Goal: Task Accomplishment & Management: Use online tool/utility

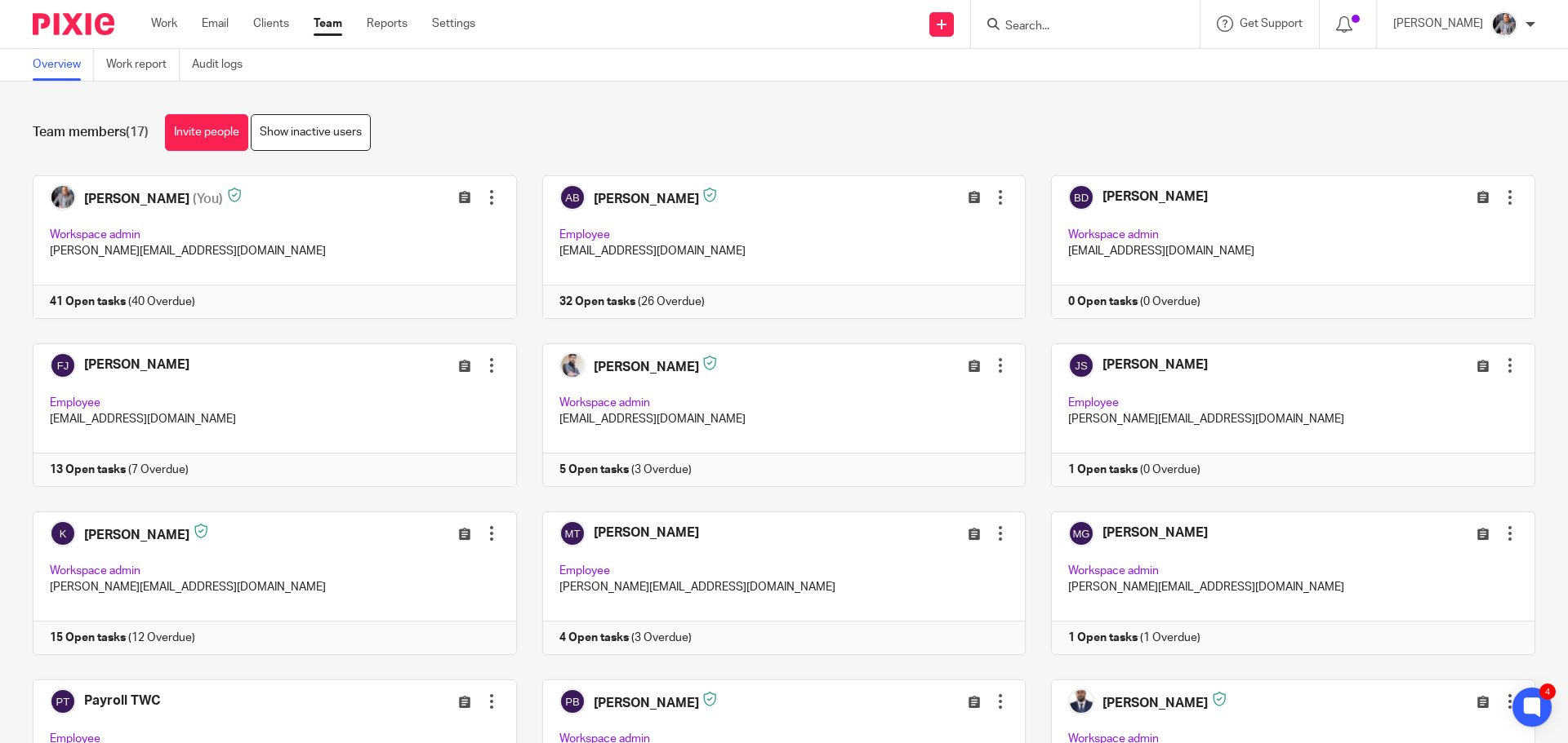
click at [1101, 25] on input "Search" at bounding box center [1077, 27] width 147 height 15
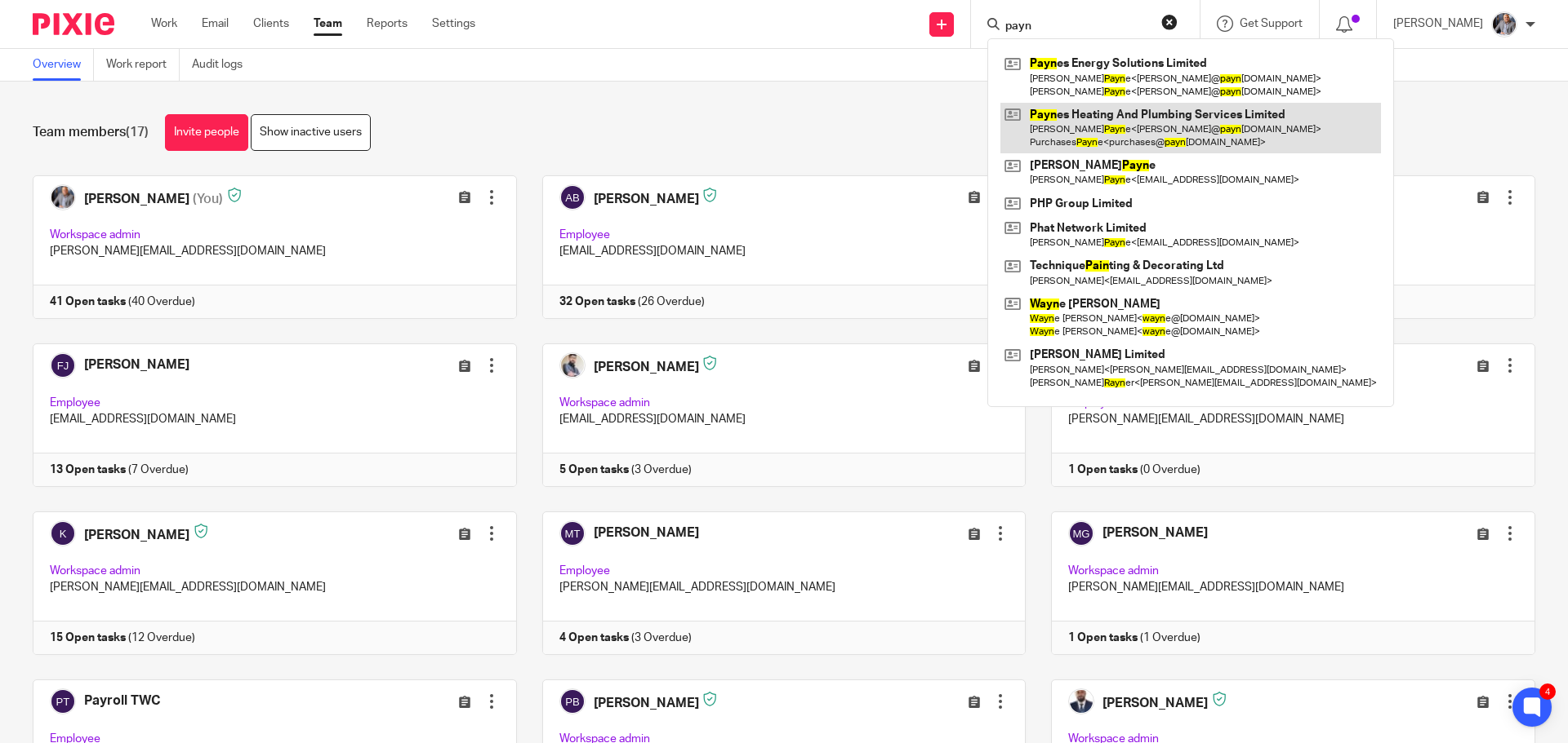
type input "payn"
click at [1152, 136] on link at bounding box center [1190, 128] width 380 height 51
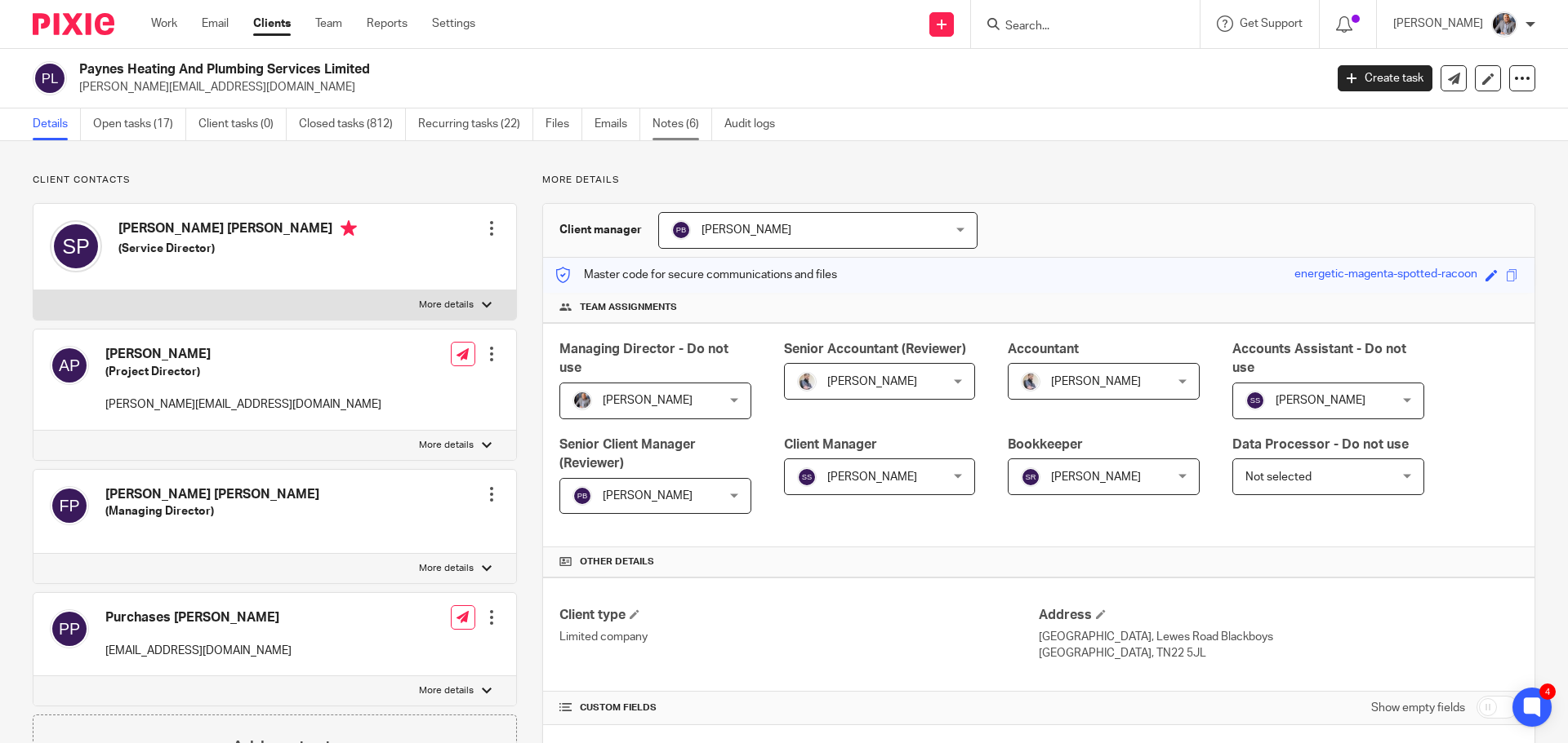
click at [675, 124] on link "Notes (6)" at bounding box center [682, 124] width 60 height 32
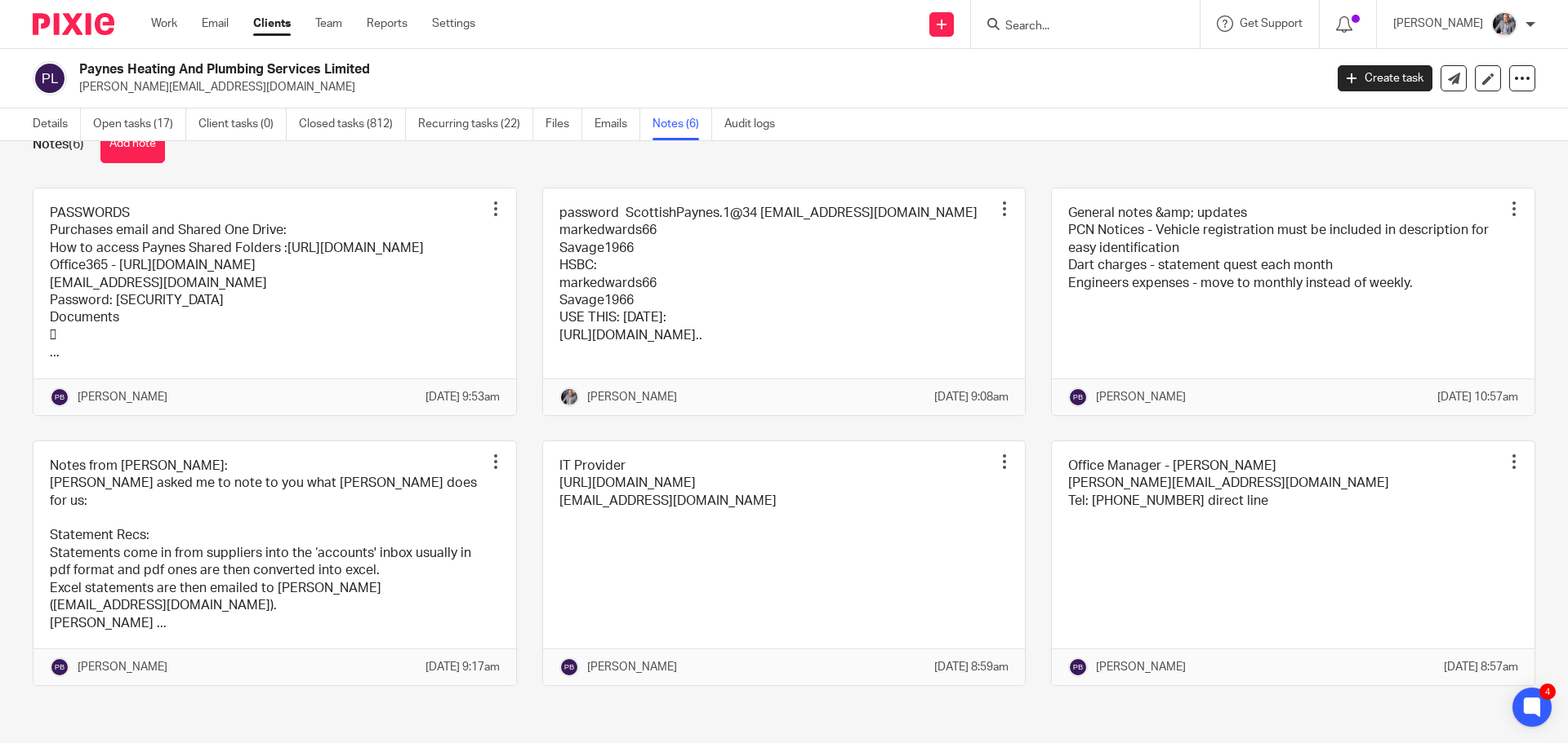
scroll to position [99, 0]
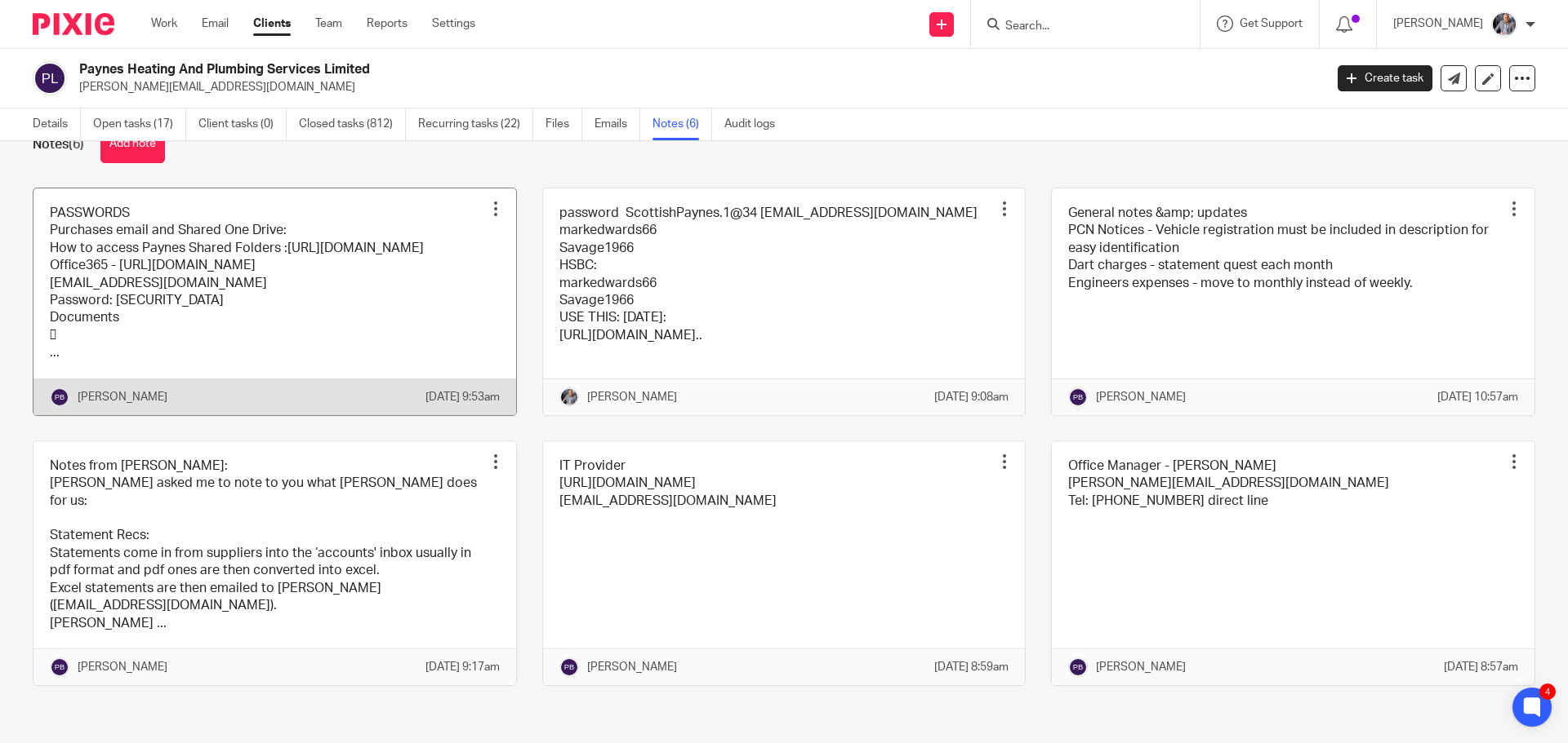
click at [259, 284] on link at bounding box center [275, 302] width 482 height 227
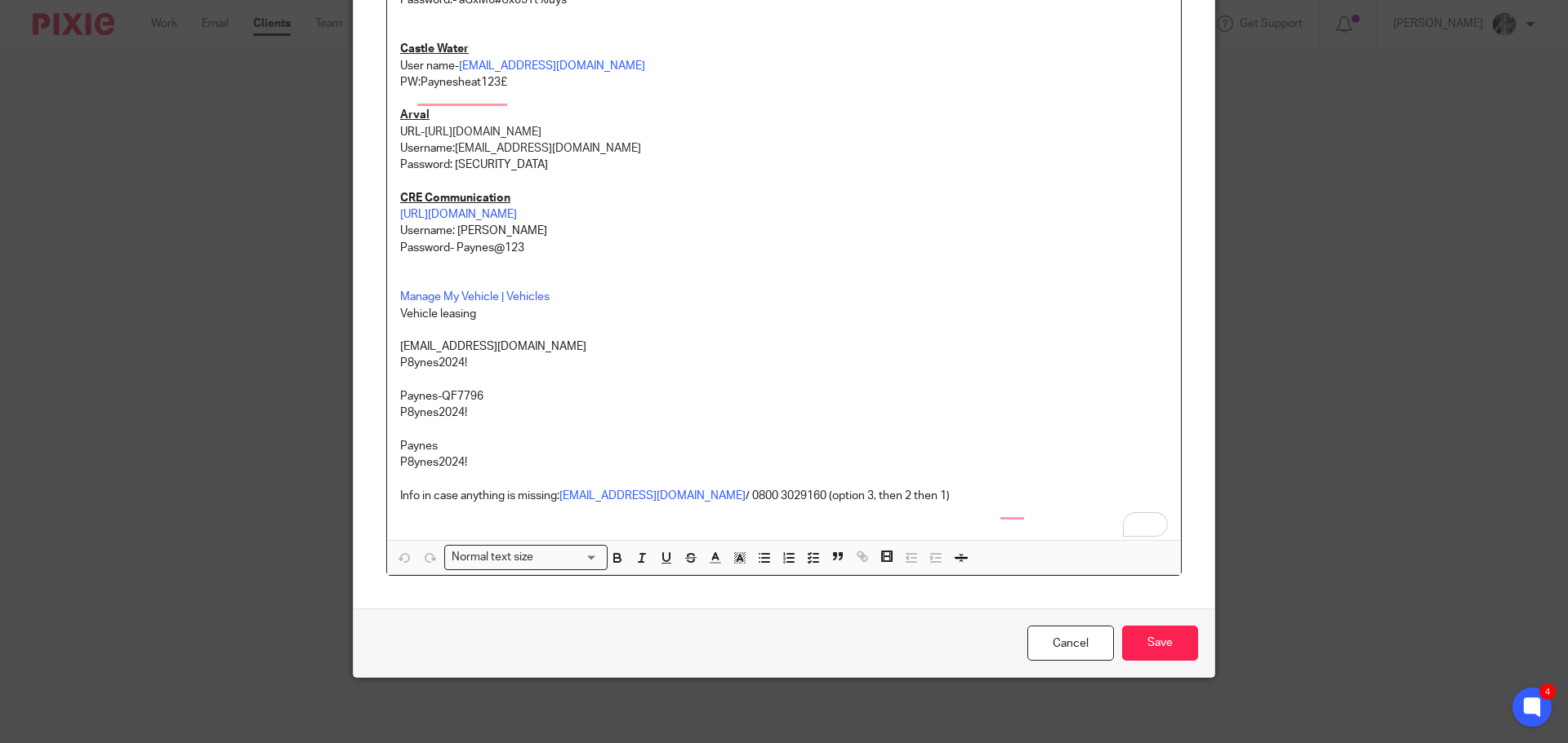
scroll to position [1437, 0]
drag, startPoint x: 1084, startPoint y: 643, endPoint x: 1052, endPoint y: 628, distance: 35.3
click at [1083, 643] on link "Cancel" at bounding box center [1070, 643] width 86 height 35
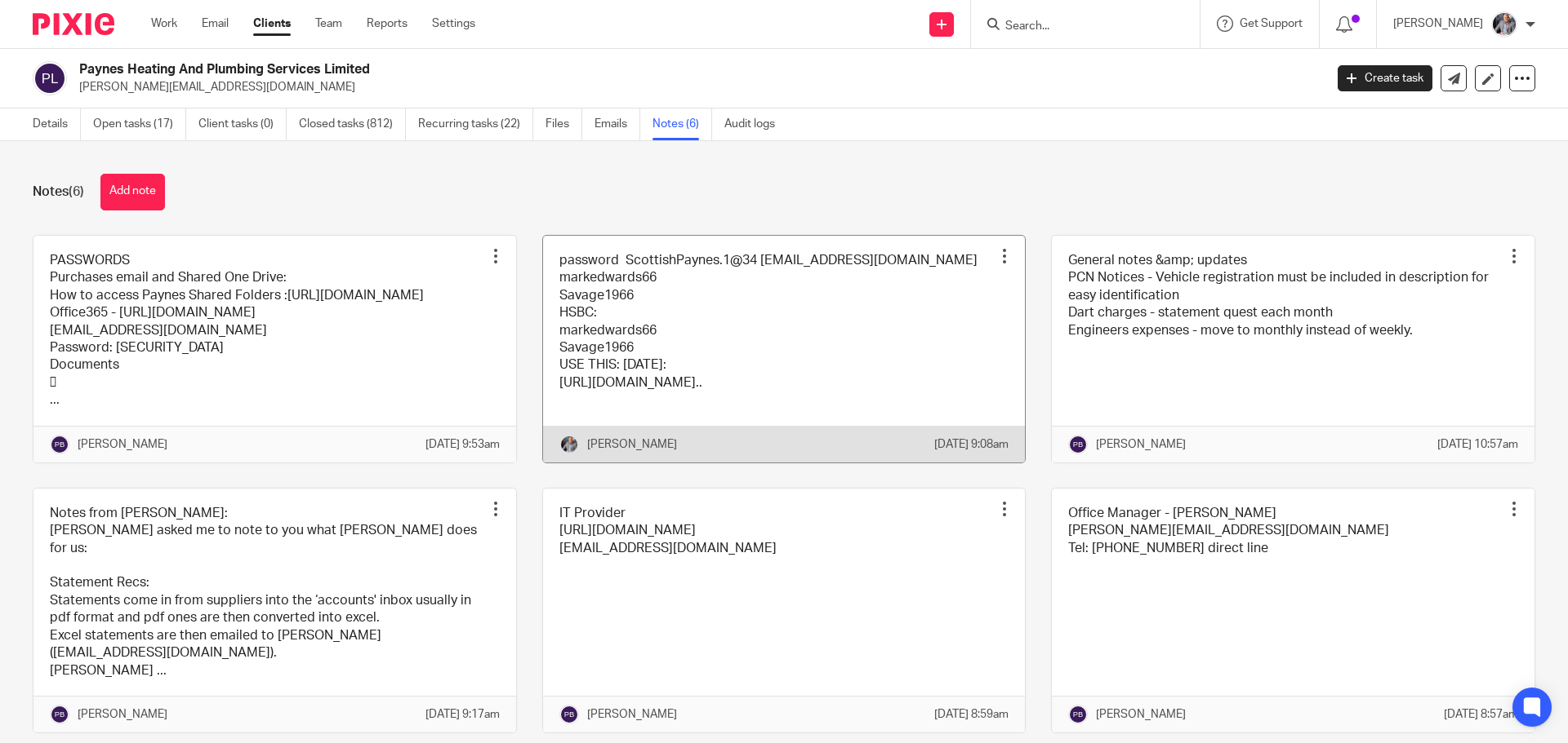
click at [657, 361] on link at bounding box center [784, 349] width 482 height 227
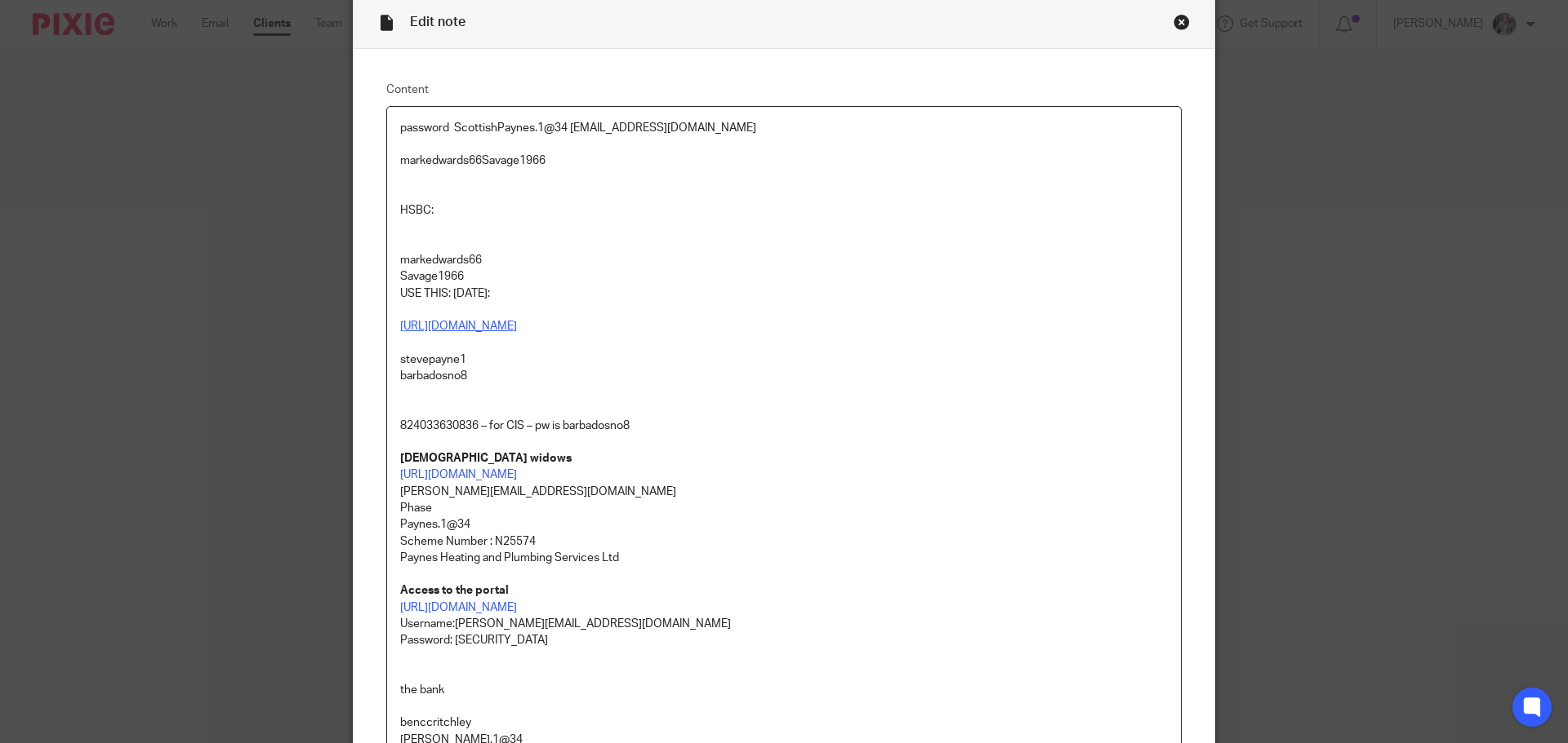
scroll to position [164, 0]
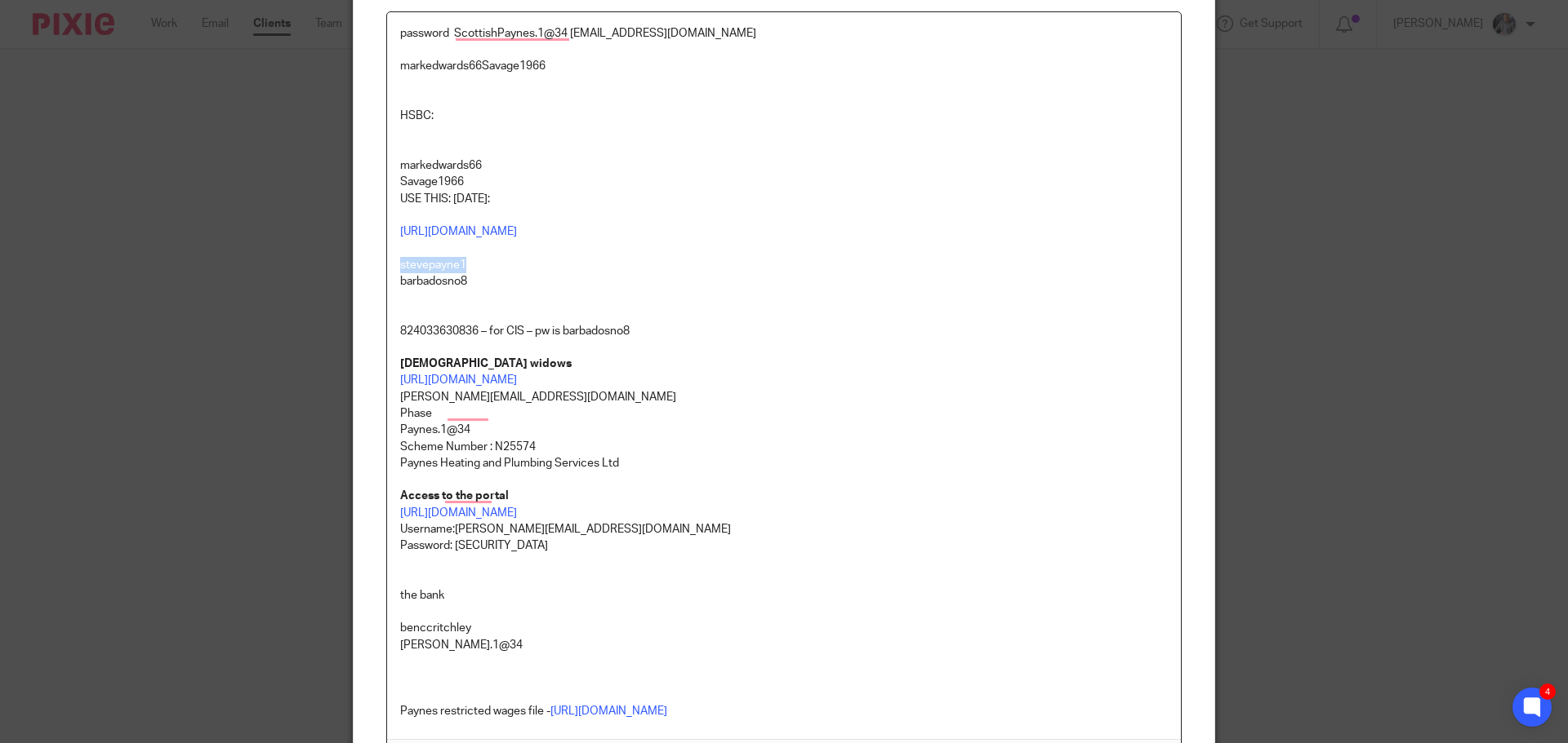
drag, startPoint x: 462, startPoint y: 315, endPoint x: 395, endPoint y: 310, distance: 67.2
click at [400, 274] on p "stevepayne1" at bounding box center [783, 265] width 767 height 16
copy p "stevepayne1"
